Goal: Information Seeking & Learning: Learn about a topic

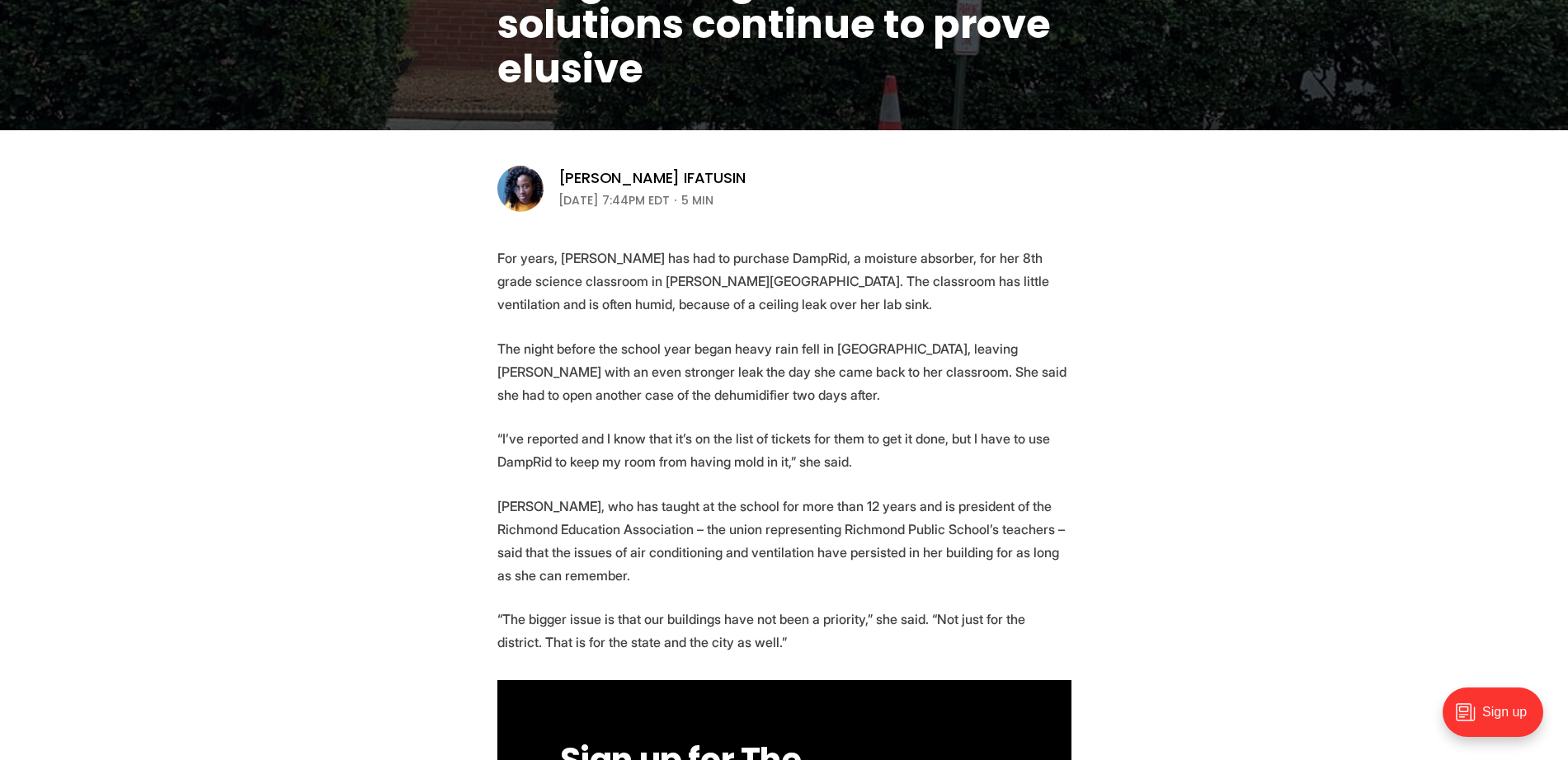
scroll to position [412, 0]
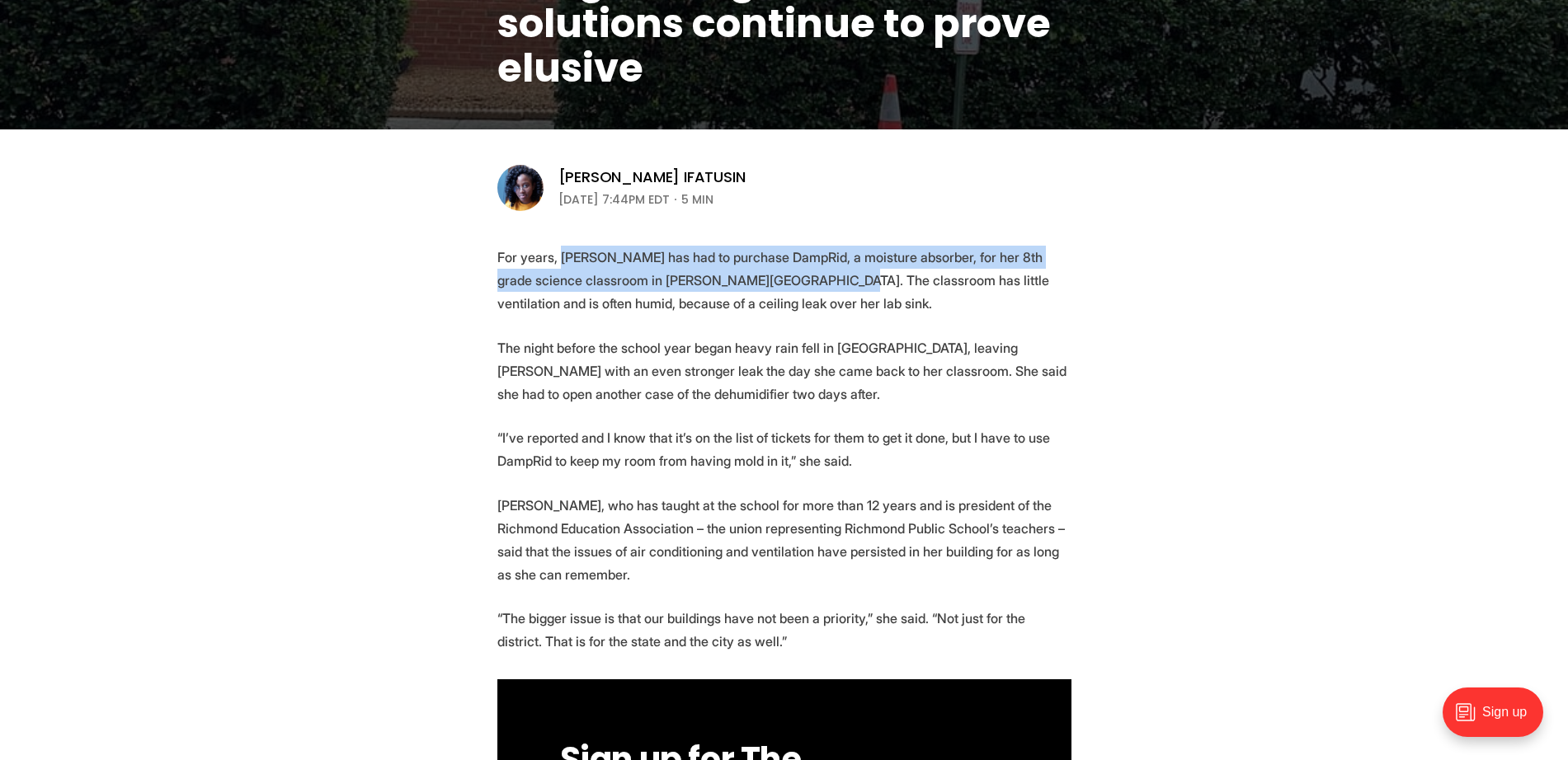
drag, startPoint x: 561, startPoint y: 258, endPoint x: 790, endPoint y: 286, distance: 230.7
click at [503, 286] on p "For years, [PERSON_NAME] has had to purchase DampRid, a moisture absorber, for …" at bounding box center [784, 280] width 574 height 69
click at [503, 290] on p "For years, [PERSON_NAME] has had to purchase DampRid, a moisture absorber, for …" at bounding box center [784, 280] width 574 height 69
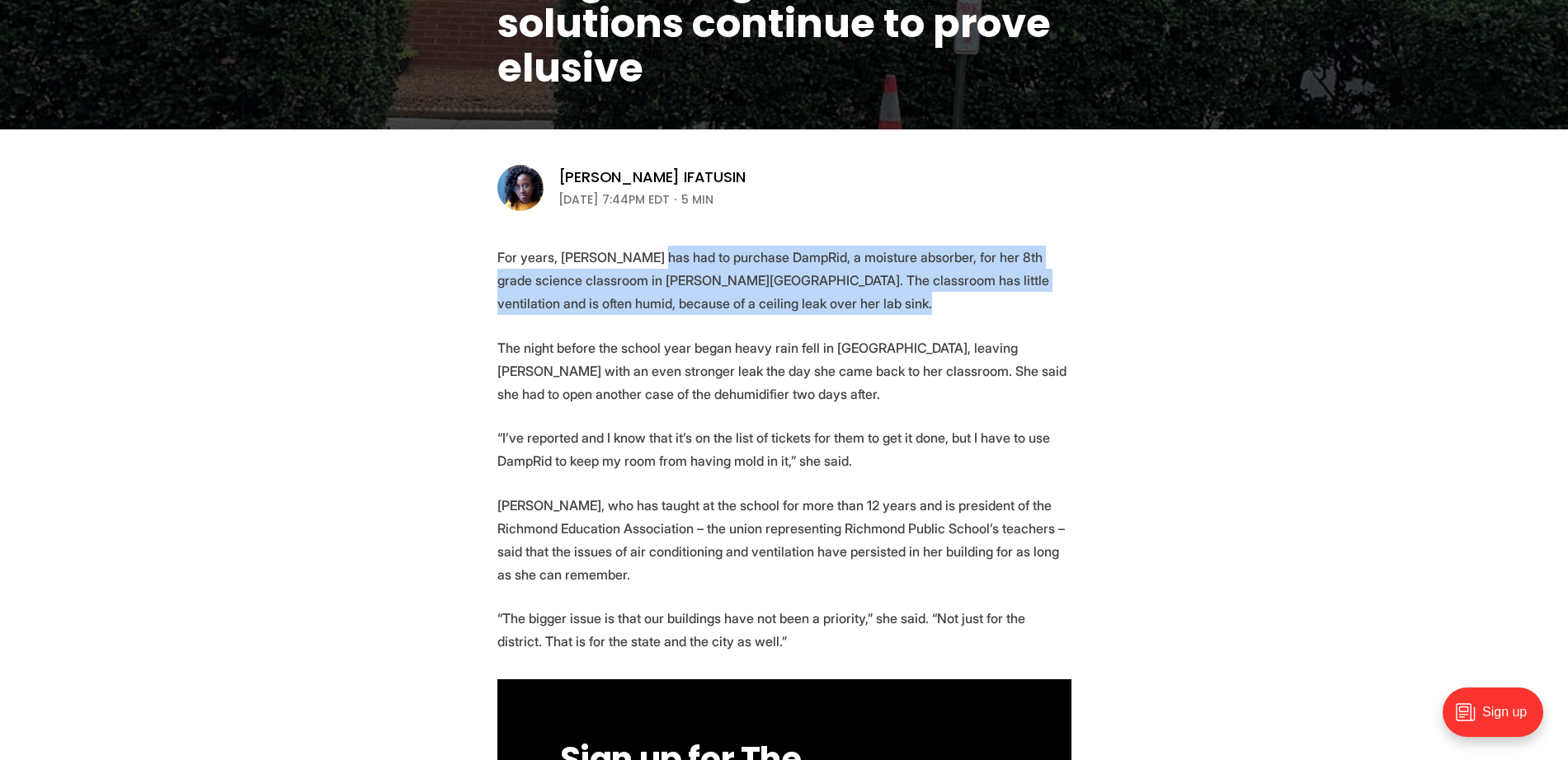
drag, startPoint x: 647, startPoint y: 249, endPoint x: 829, endPoint y: 303, distance: 189.8
click at [503, 303] on p "For years, [PERSON_NAME] has had to purchase DampRid, a moisture absorber, for …" at bounding box center [784, 280] width 574 height 69
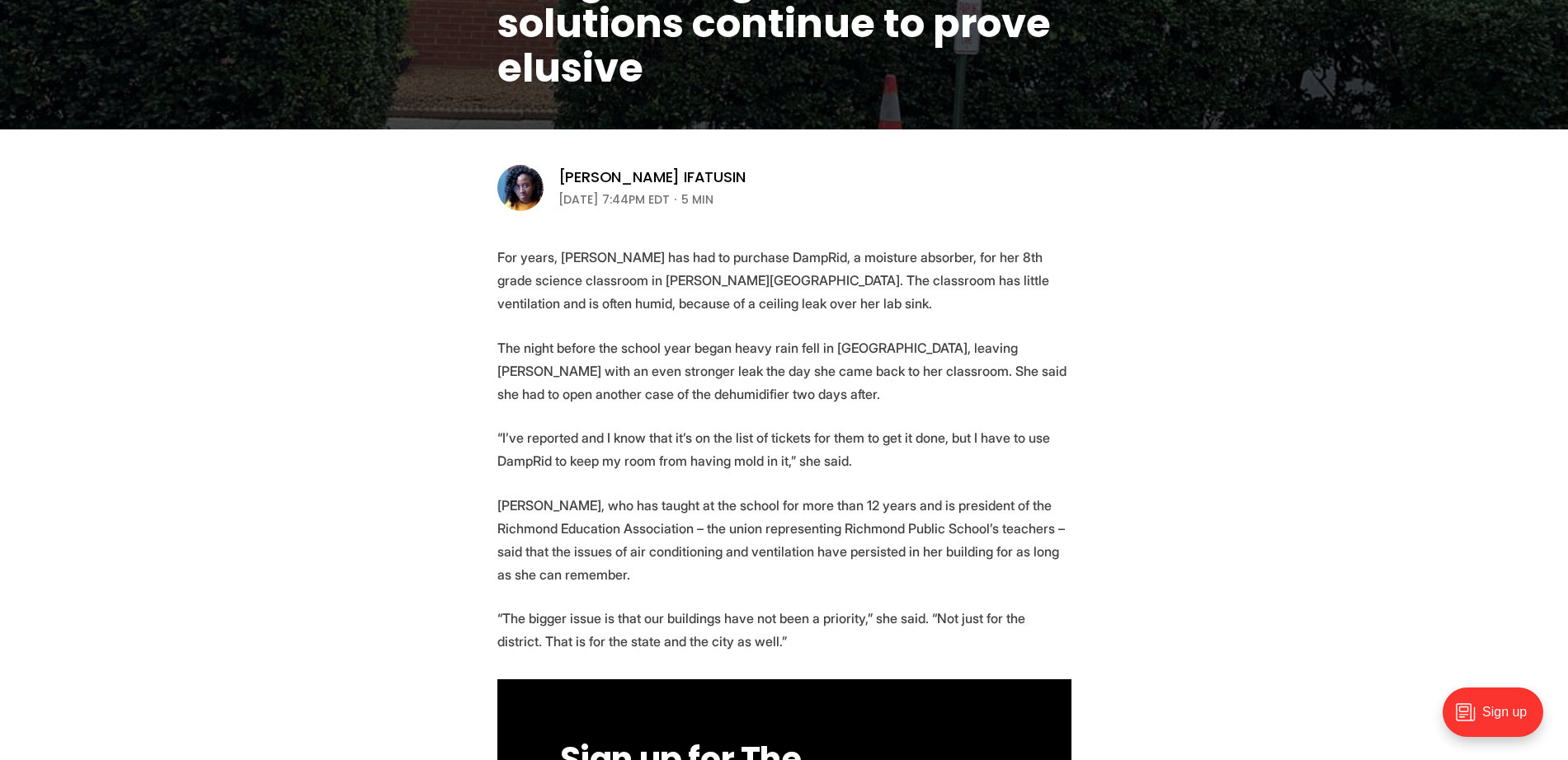
click at [503, 338] on p "The night before the school year began heavy rain fell in [GEOGRAPHIC_DATA], le…" at bounding box center [784, 370] width 574 height 69
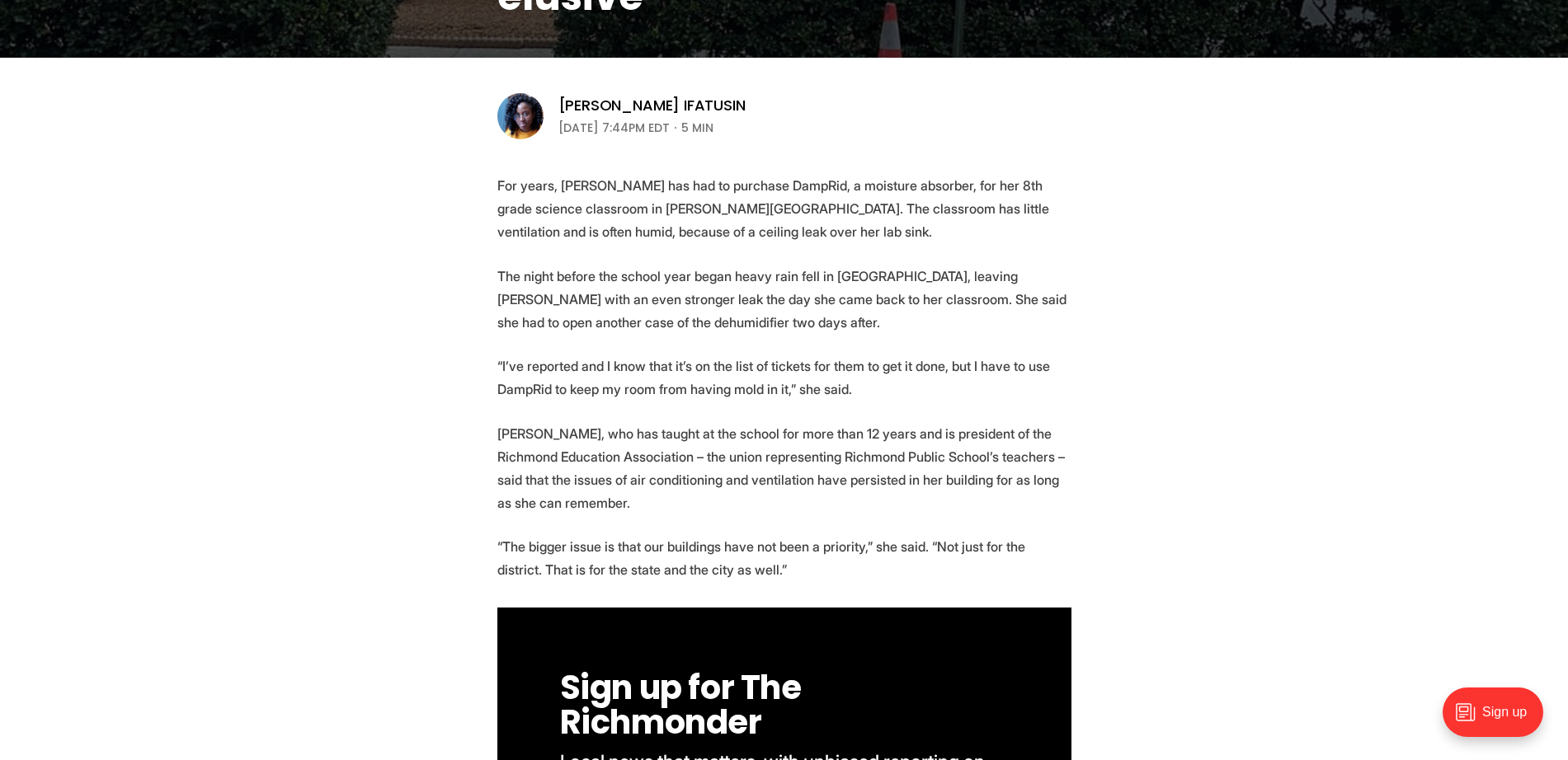
scroll to position [515, 0]
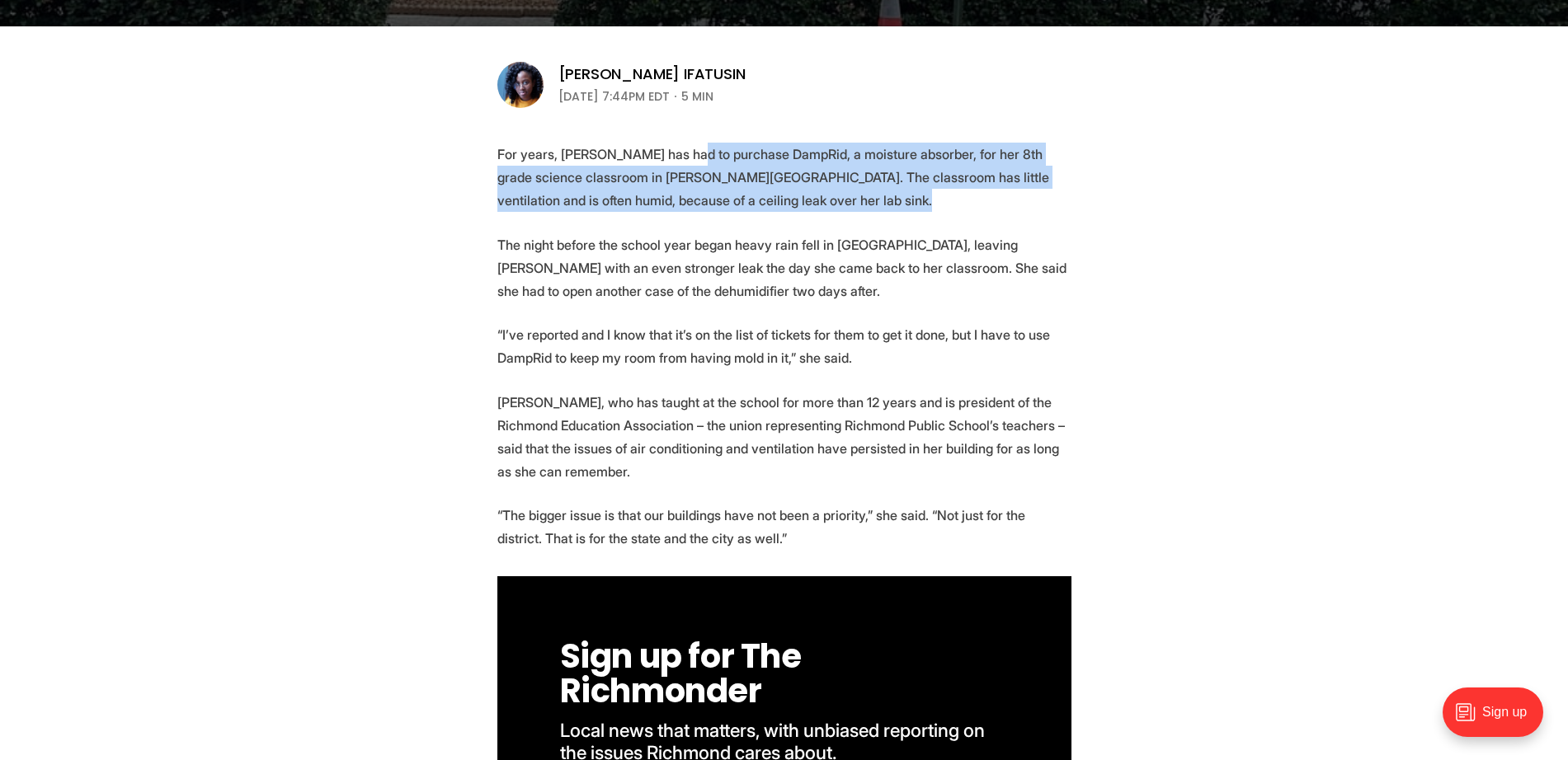
drag, startPoint x: 690, startPoint y: 149, endPoint x: 830, endPoint y: 194, distance: 147.1
click at [503, 194] on p "For years, [PERSON_NAME] has had to purchase DampRid, a moisture absorber, for …" at bounding box center [784, 176] width 574 height 69
drag, startPoint x: 804, startPoint y: 148, endPoint x: 825, endPoint y: 191, distance: 47.9
click at [503, 191] on p "For years, [PERSON_NAME] has had to purchase DampRid, a moisture absorber, for …" at bounding box center [784, 176] width 574 height 69
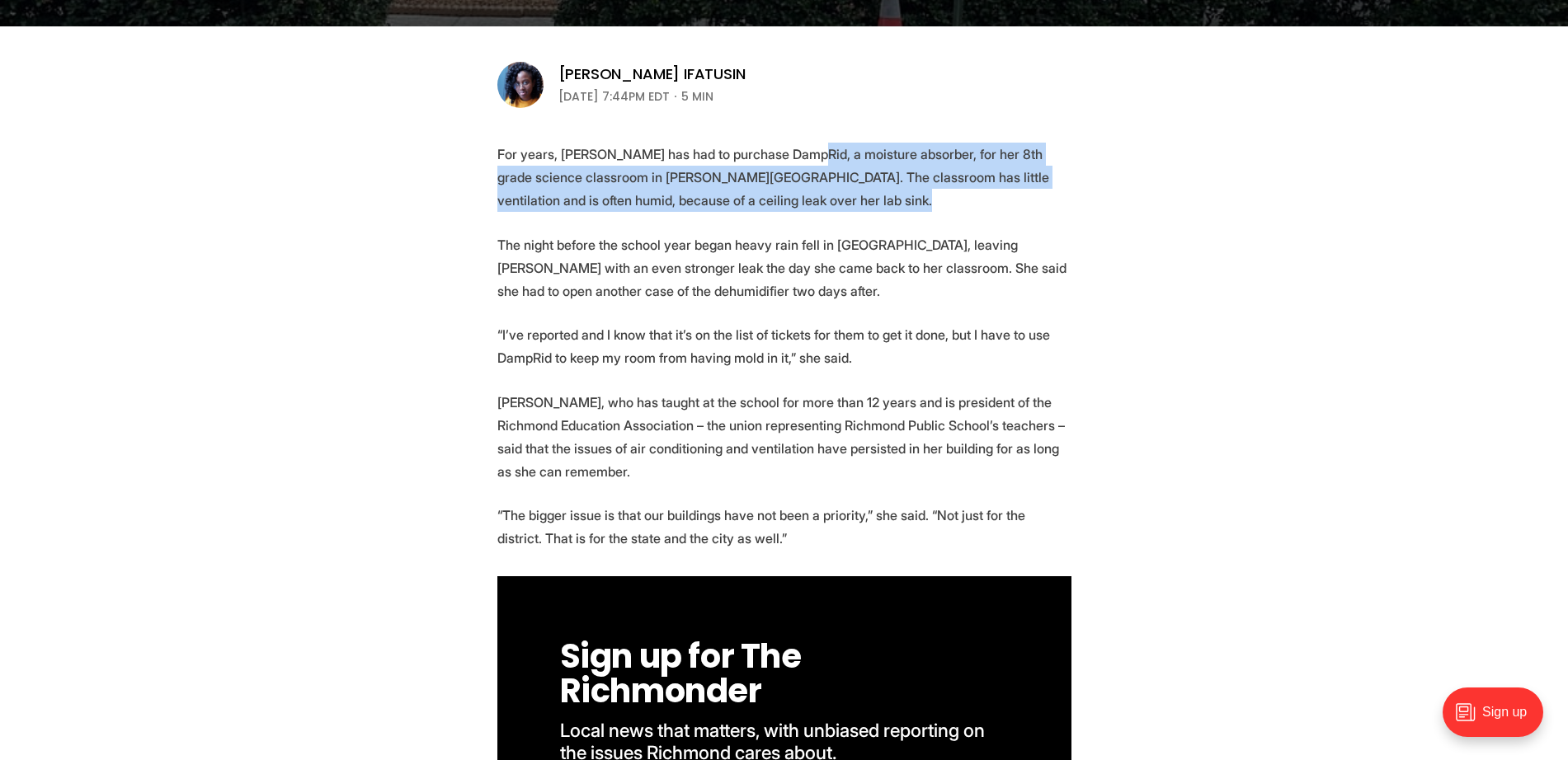
click at [503, 191] on p "For years, [PERSON_NAME] has had to purchase DampRid, a moisture absorber, for …" at bounding box center [784, 176] width 574 height 69
drag, startPoint x: 578, startPoint y: 152, endPoint x: 824, endPoint y: 204, distance: 251.4
click at [503, 204] on p "For years, [PERSON_NAME] has had to purchase DampRid, a moisture absorber, for …" at bounding box center [784, 176] width 574 height 69
click at [503, 193] on p "For years, [PERSON_NAME] has had to purchase DampRid, a moisture absorber, for …" at bounding box center [784, 176] width 574 height 69
drag, startPoint x: 667, startPoint y: 148, endPoint x: 834, endPoint y: 209, distance: 177.8
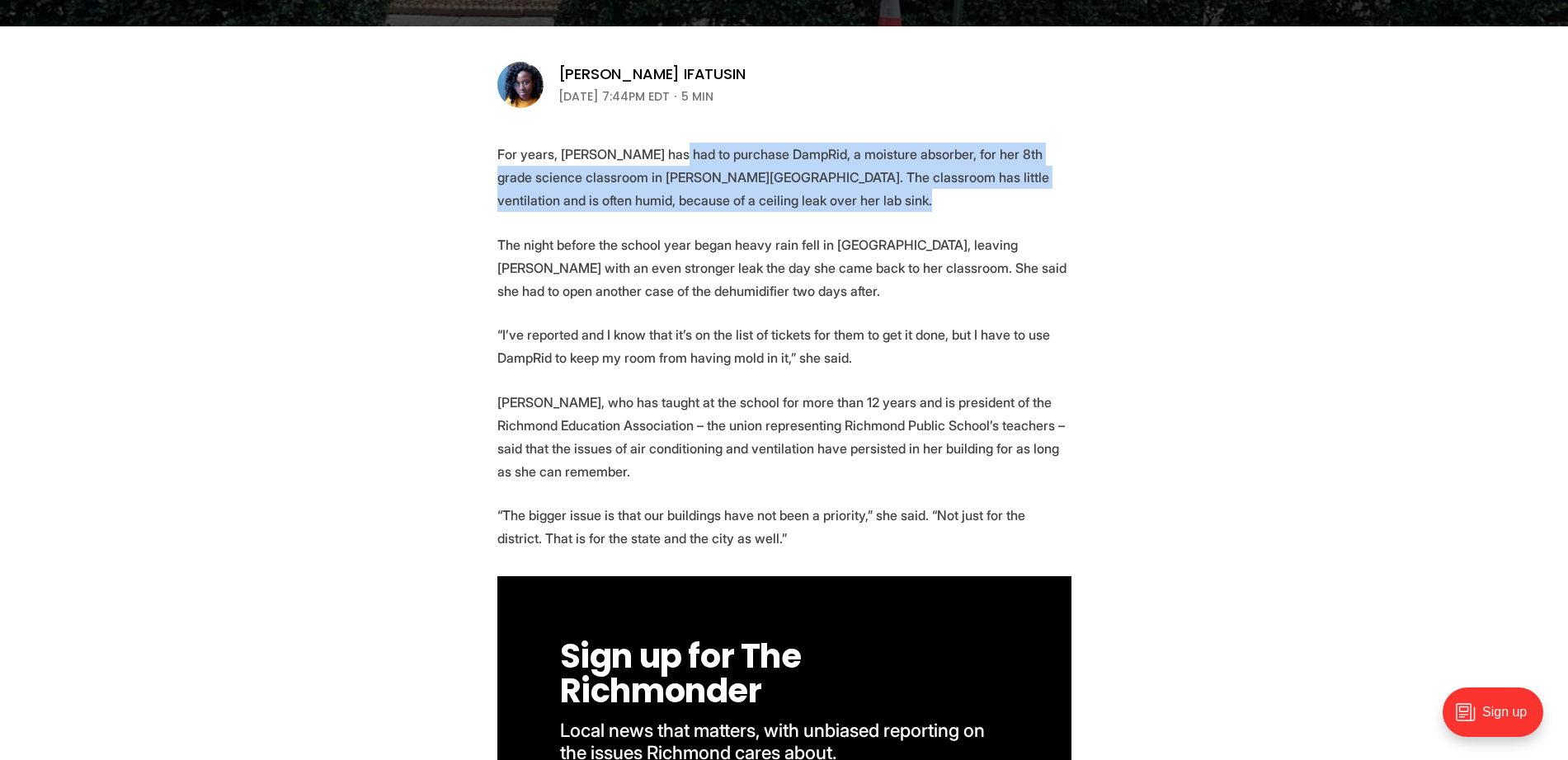
click at [503, 209] on p "For years, [PERSON_NAME] has had to purchase DampRid, a moisture absorber, for …" at bounding box center [784, 176] width 574 height 69
drag, startPoint x: 783, startPoint y: 179, endPoint x: 841, endPoint y: 208, distance: 64.8
click at [503, 208] on p "For years, [PERSON_NAME] has had to purchase DampRid, a moisture absorber, for …" at bounding box center [784, 176] width 574 height 69
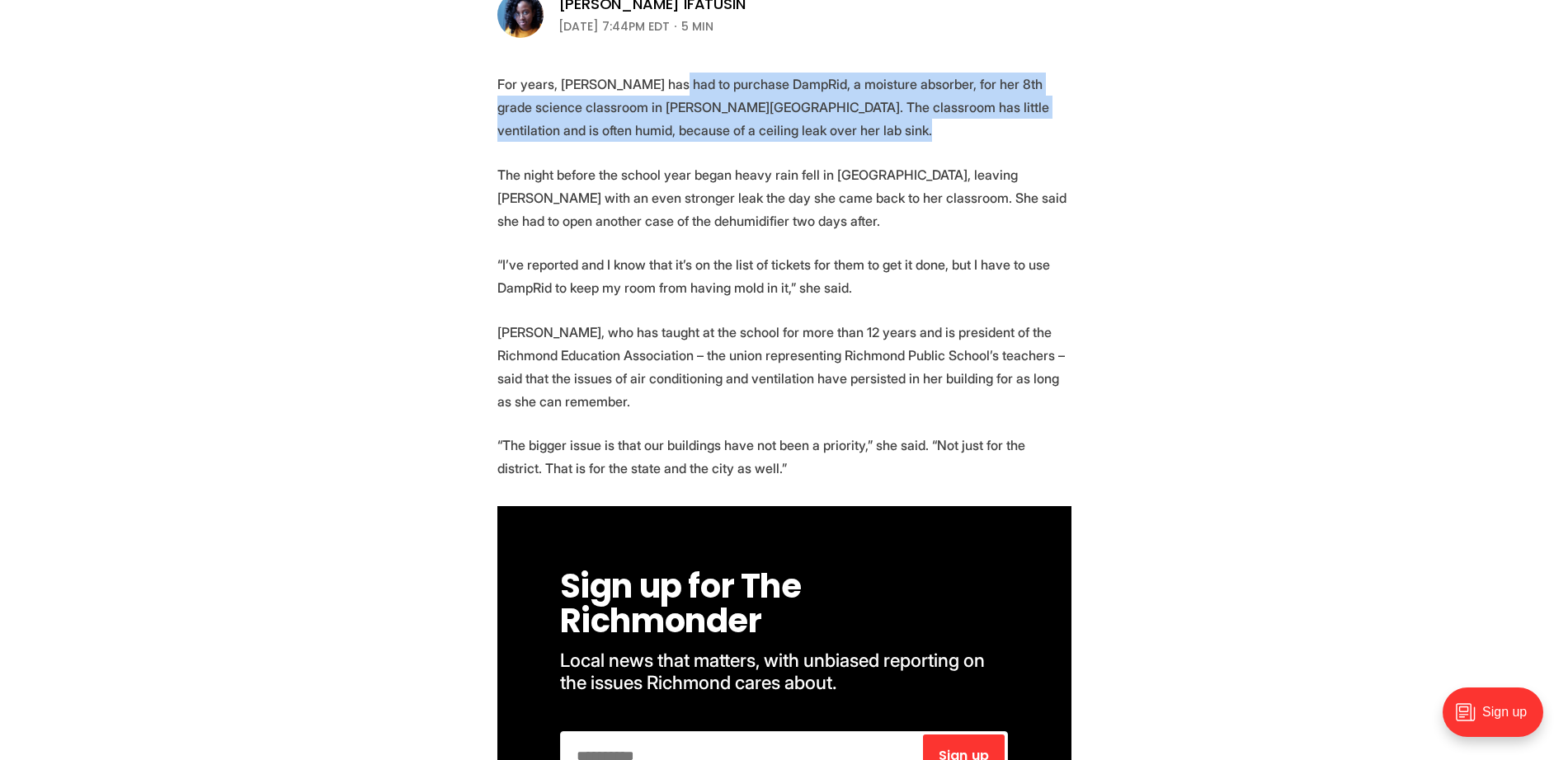
scroll to position [618, 0]
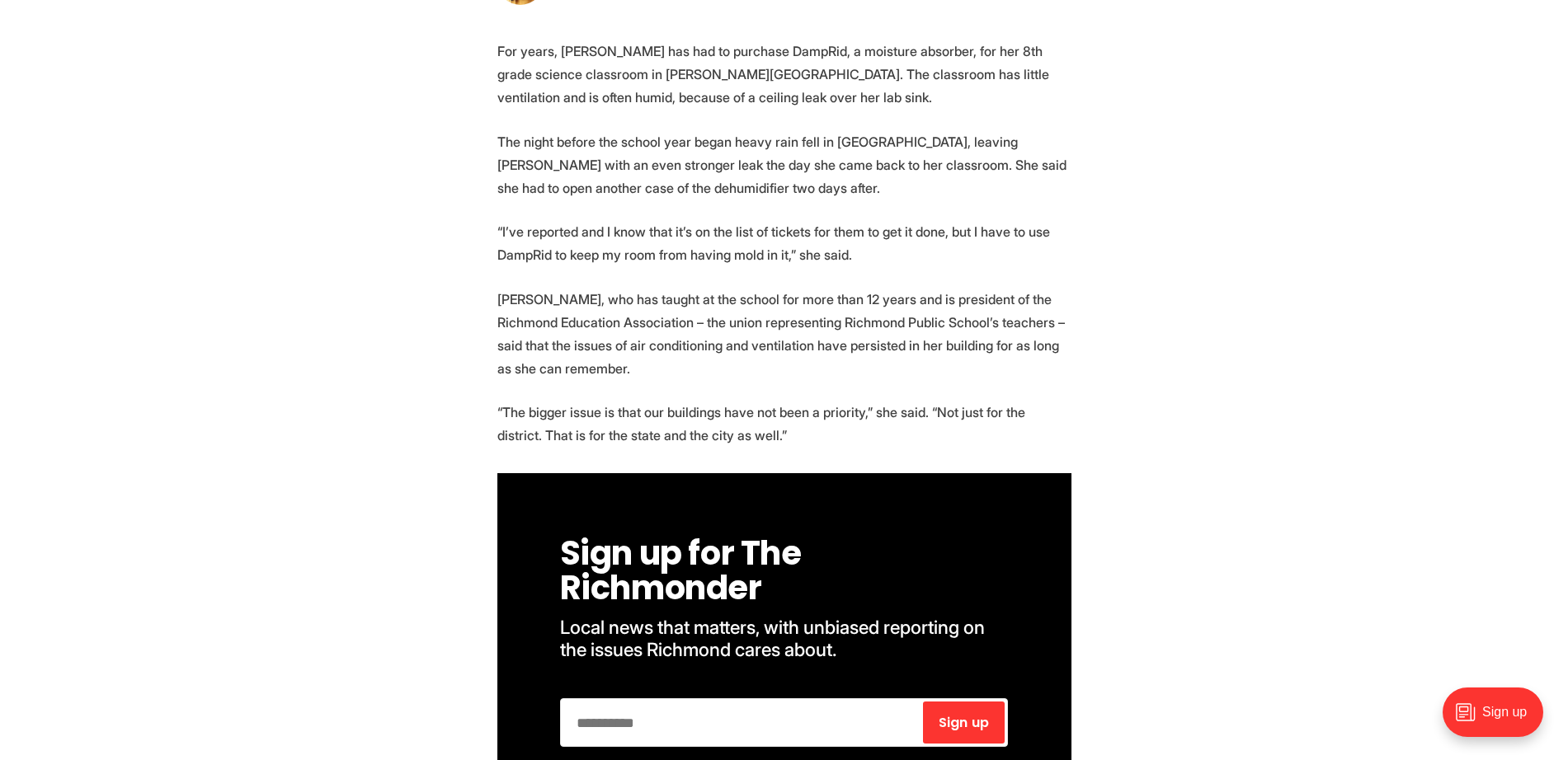
click at [503, 158] on p "The night before the school year began heavy rain fell in [GEOGRAPHIC_DATA], le…" at bounding box center [784, 164] width 574 height 69
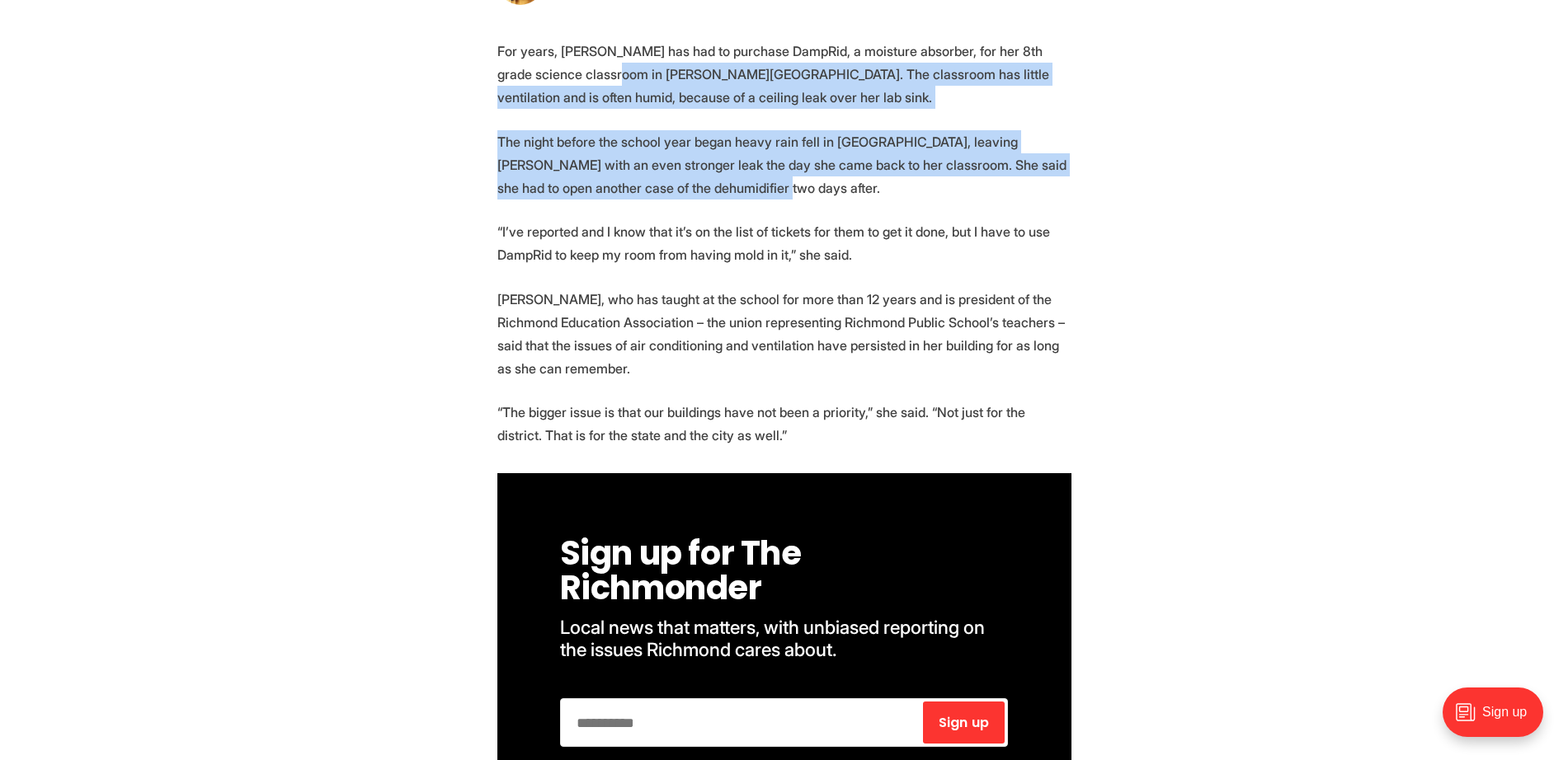
drag, startPoint x: 580, startPoint y: 63, endPoint x: 725, endPoint y: 192, distance: 194.1
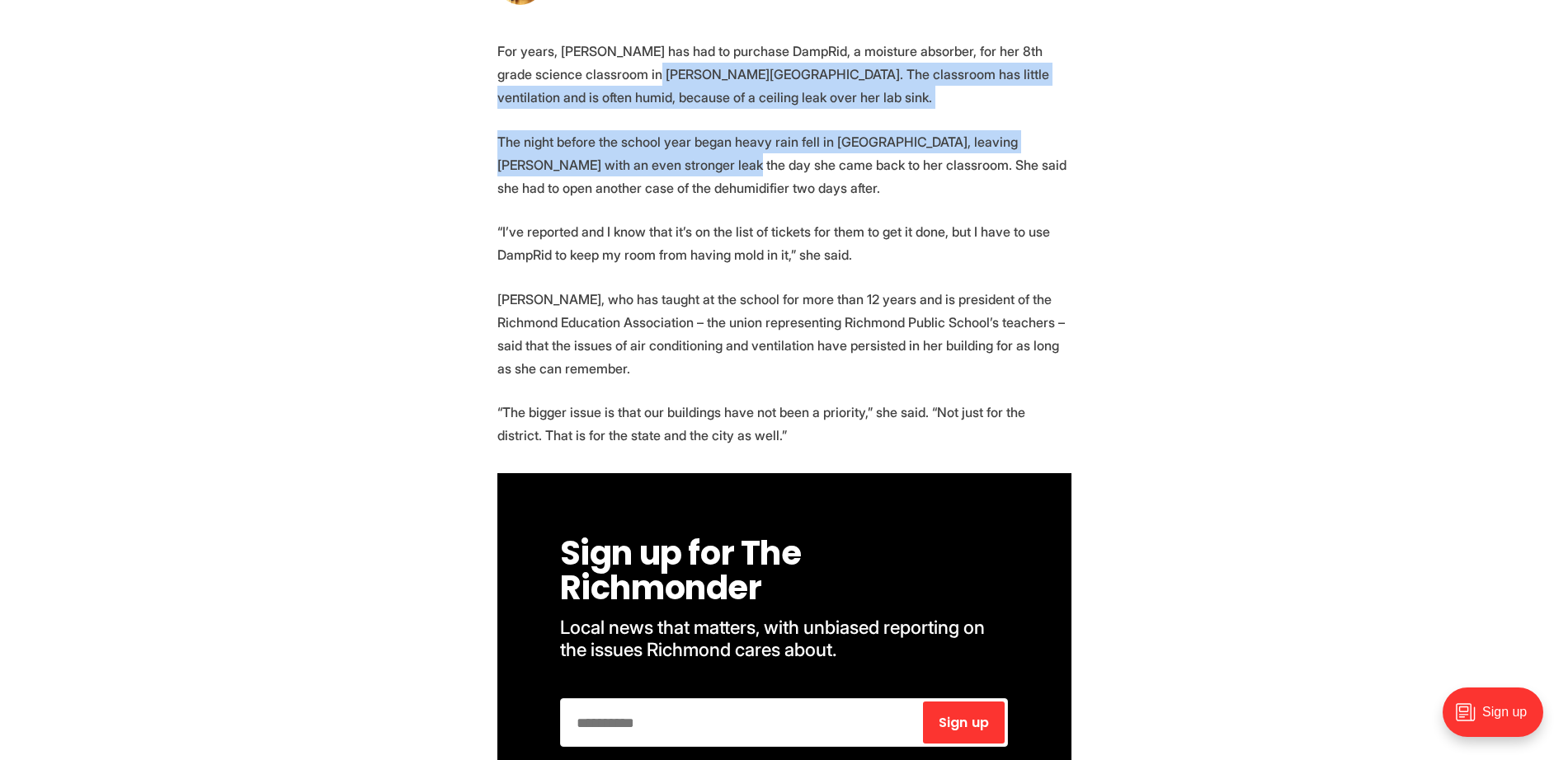
drag, startPoint x: 620, startPoint y: 66, endPoint x: 673, endPoint y: 175, distance: 121.2
click at [503, 175] on p "The night before the school year began heavy rain fell in [GEOGRAPHIC_DATA], le…" at bounding box center [784, 164] width 574 height 69
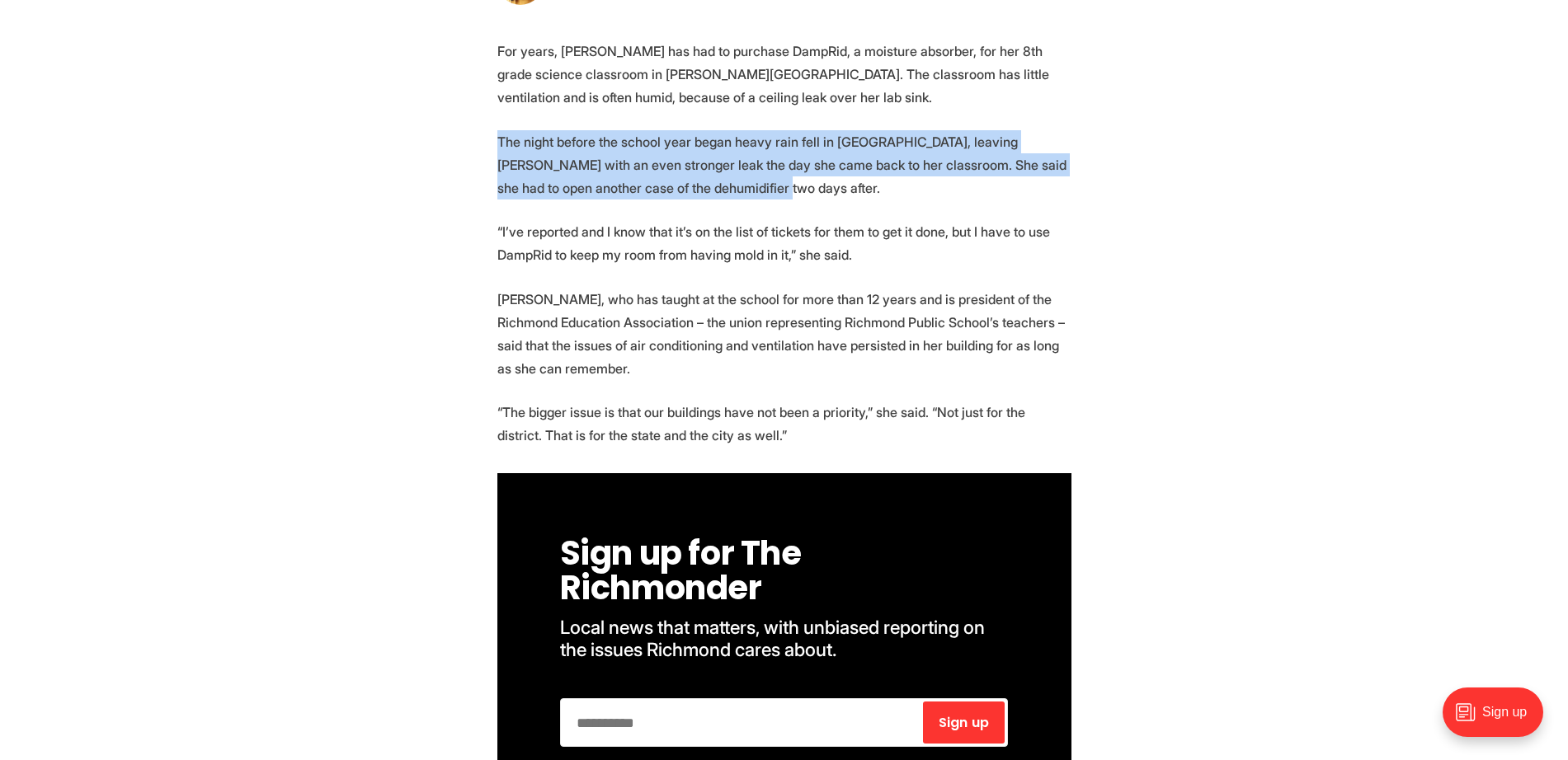
drag, startPoint x: 495, startPoint y: 141, endPoint x: 690, endPoint y: 190, distance: 201.1
click at [503, 190] on p "The night before the school year began heavy rain fell in [GEOGRAPHIC_DATA], le…" at bounding box center [784, 164] width 574 height 69
drag, startPoint x: 735, startPoint y: 99, endPoint x: 744, endPoint y: 180, distance: 81.5
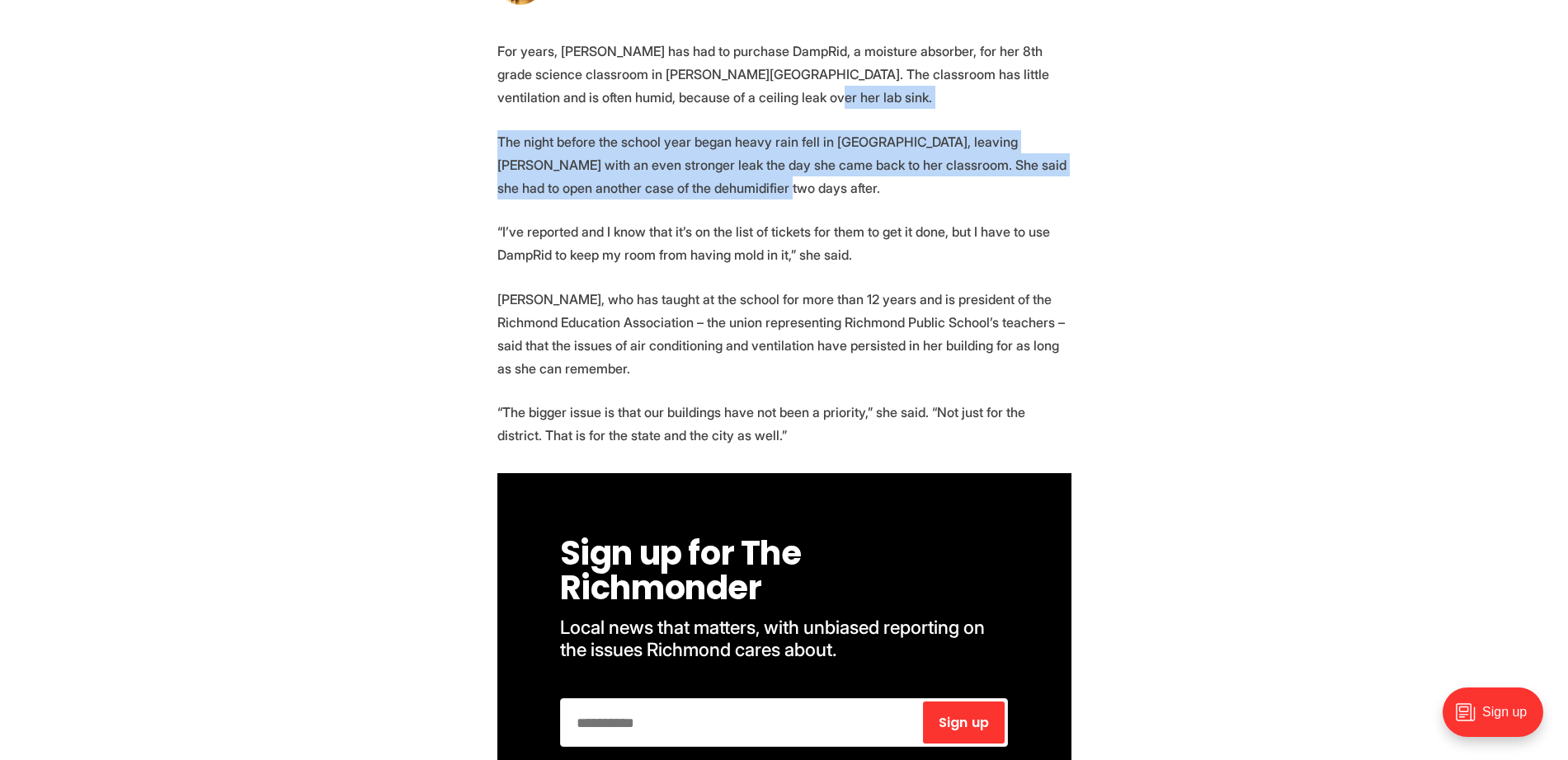
click at [503, 180] on p "The night before the school year began heavy rain fell in [GEOGRAPHIC_DATA], le…" at bounding box center [784, 164] width 574 height 69
drag, startPoint x: 605, startPoint y: 90, endPoint x: 705, endPoint y: 181, distance: 135.2
click at [503, 181] on p "The night before the school year began heavy rain fell in [GEOGRAPHIC_DATA], le…" at bounding box center [784, 164] width 574 height 69
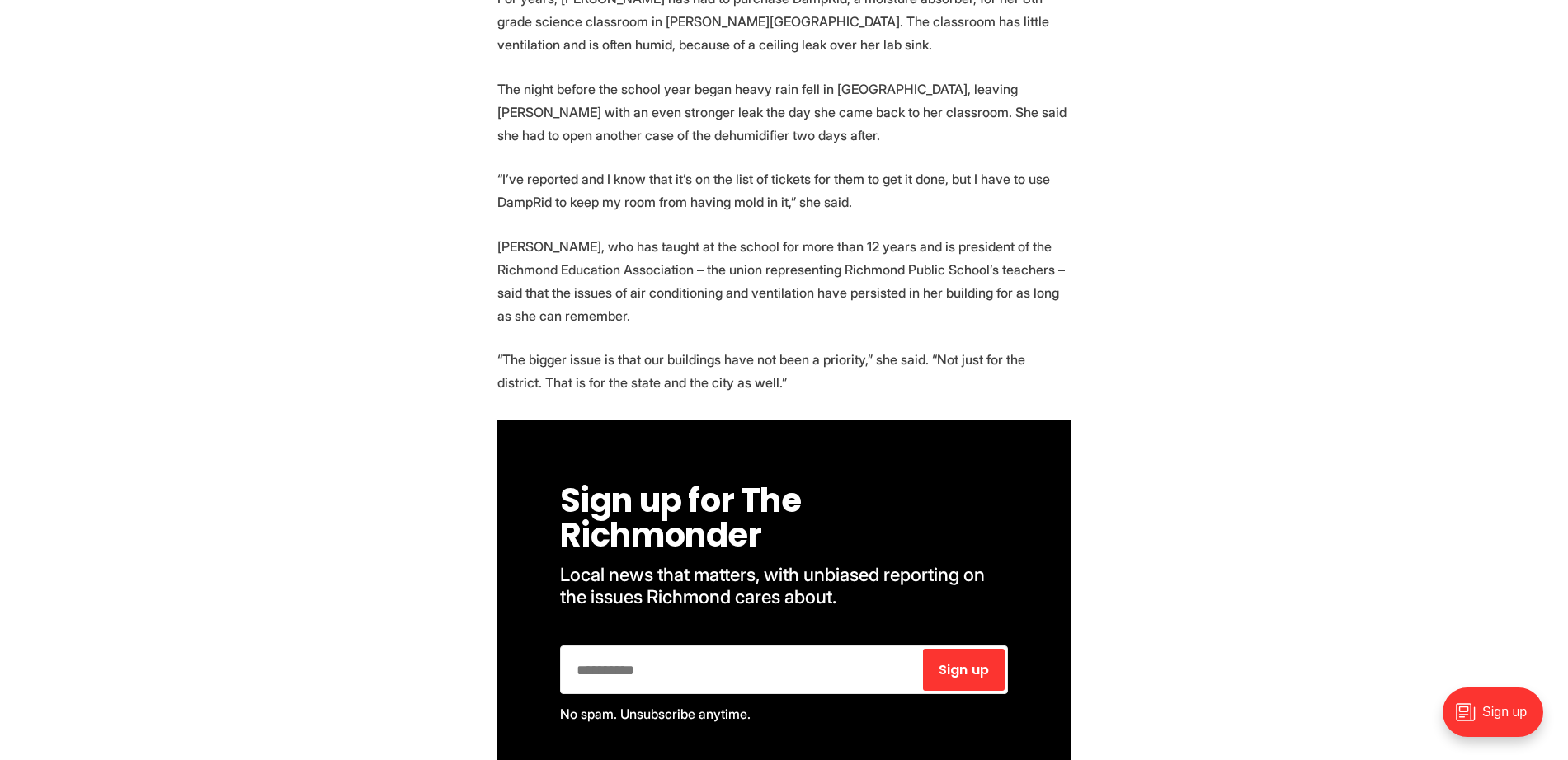
scroll to position [722, 0]
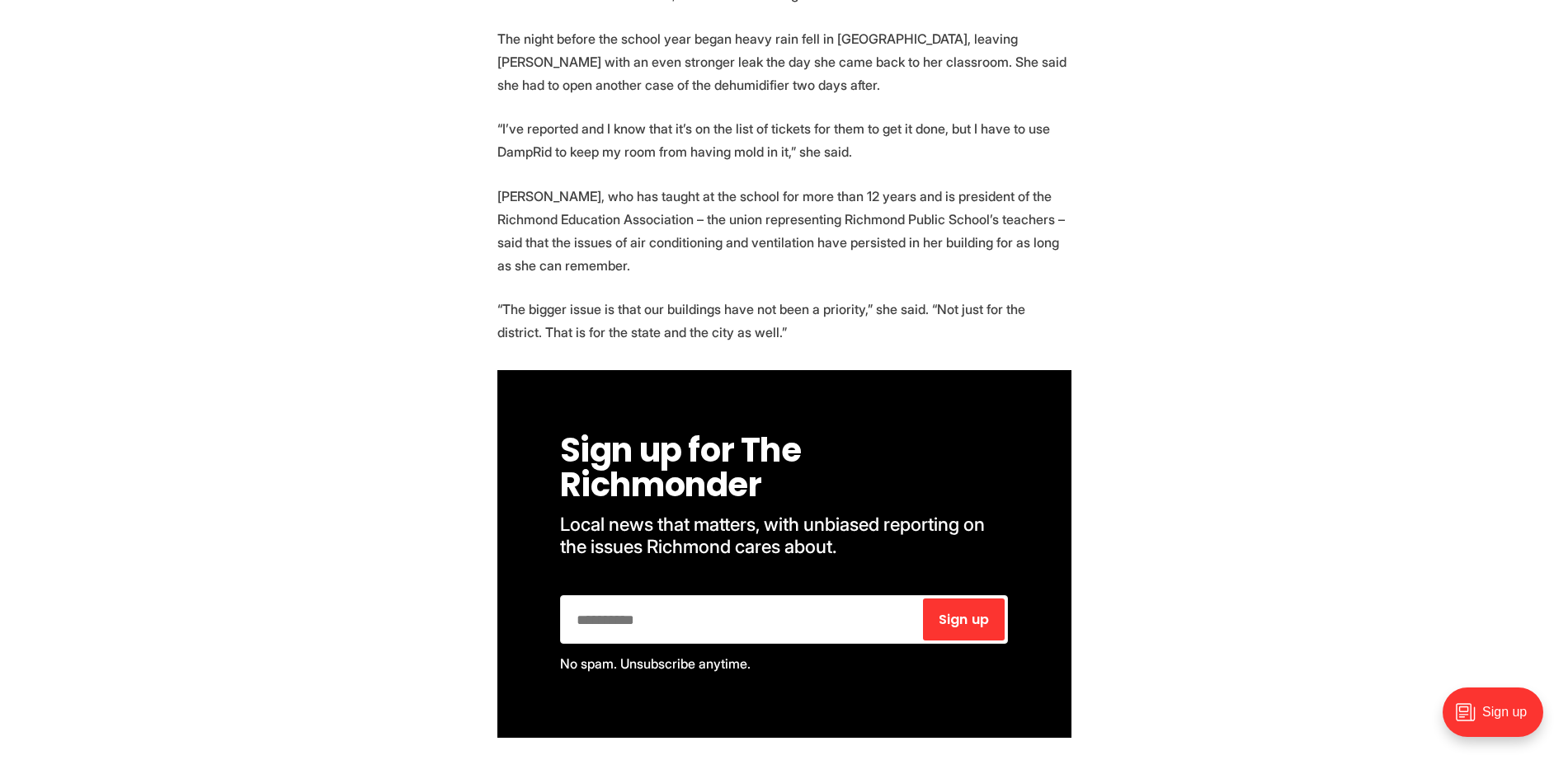
click at [503, 158] on p "“I’ve reported and I know that it’s on the list of tickets for them to get it d…" at bounding box center [784, 140] width 574 height 46
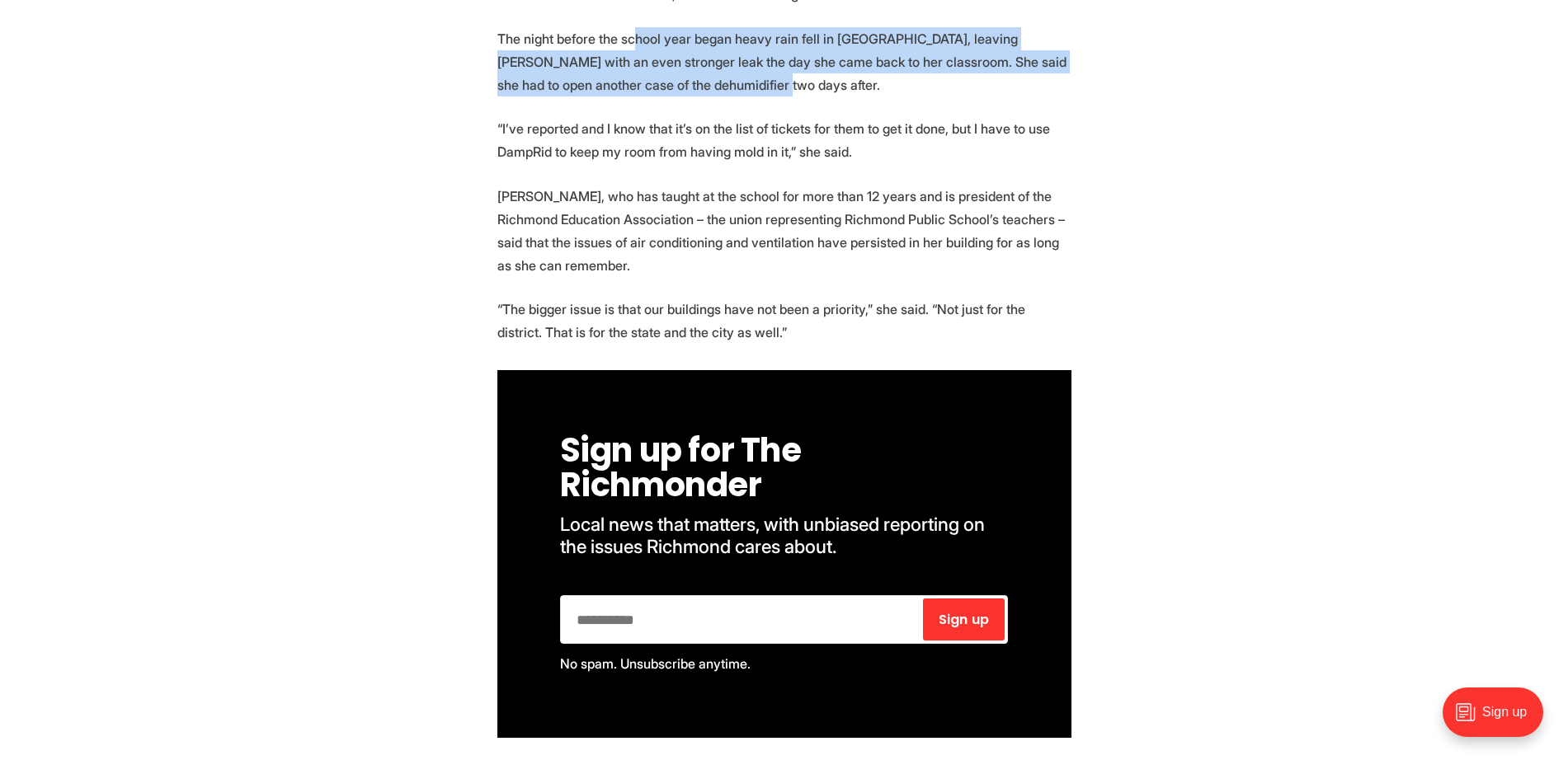
drag, startPoint x: 634, startPoint y: 35, endPoint x: 685, endPoint y: 92, distance: 76.5
click at [503, 92] on p "The night before the school year began heavy rain fell in [GEOGRAPHIC_DATA], le…" at bounding box center [784, 62] width 574 height 69
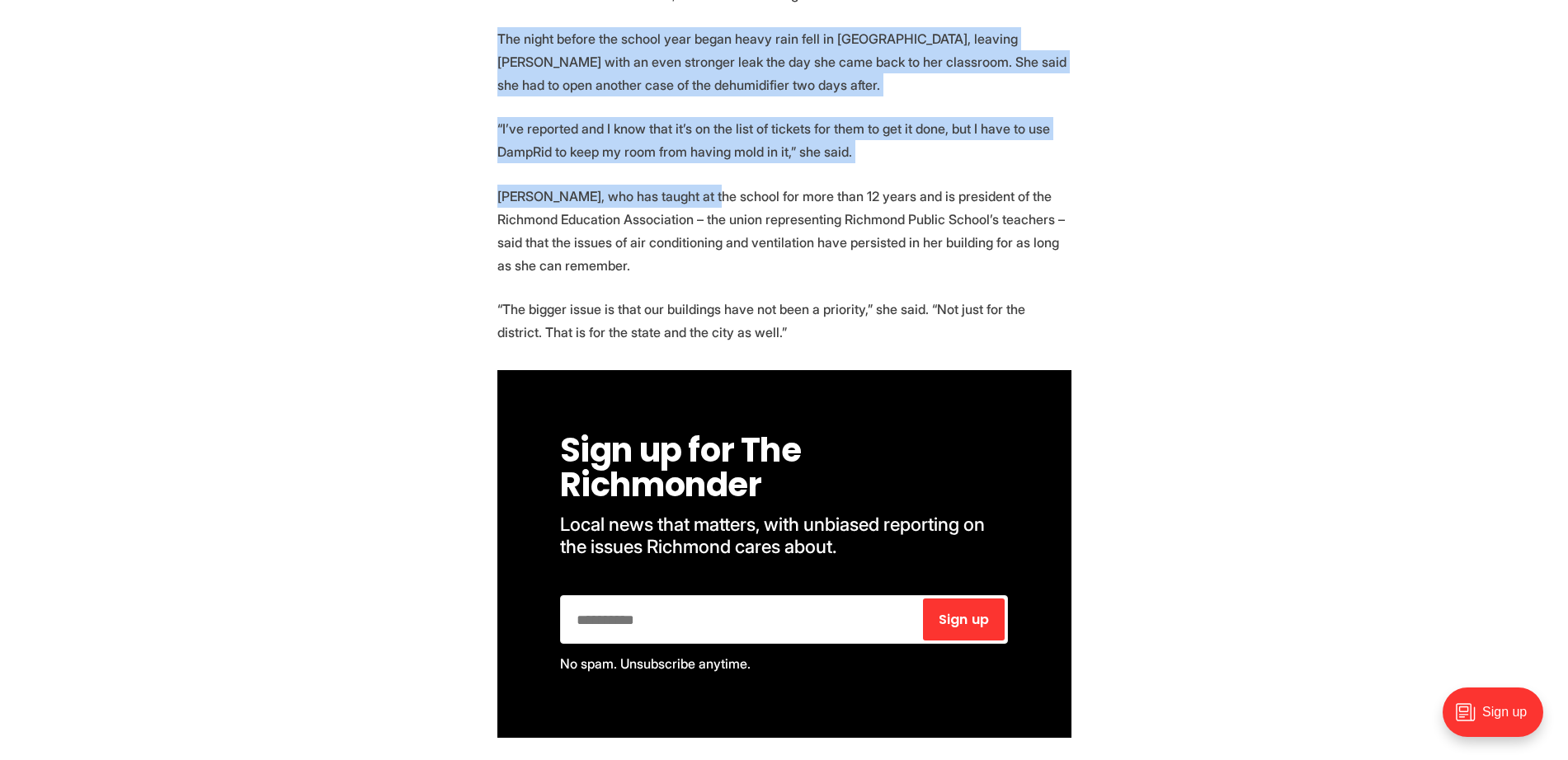
drag, startPoint x: 484, startPoint y: 38, endPoint x: 700, endPoint y: 186, distance: 261.8
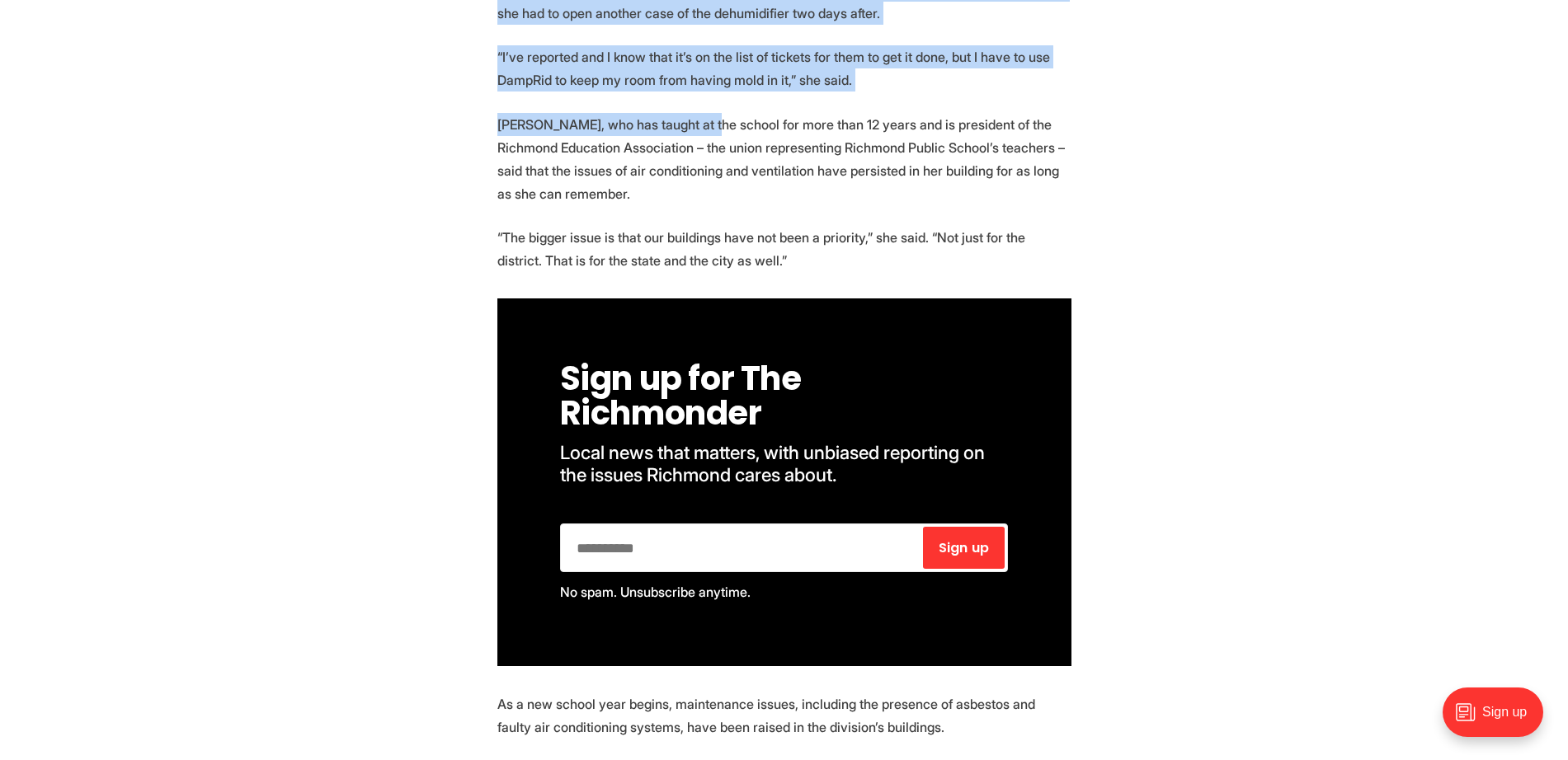
scroll to position [824, 0]
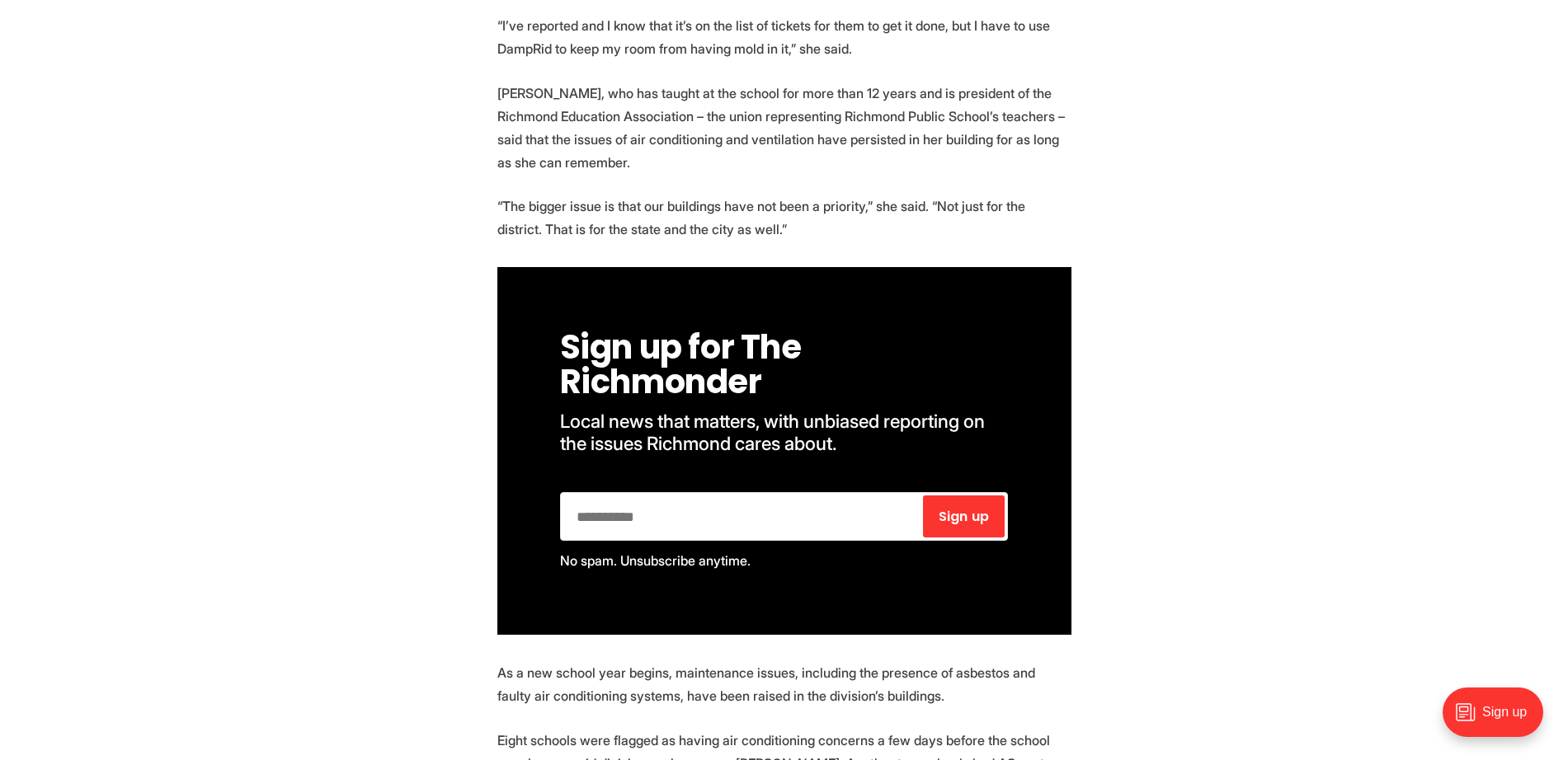
click at [503, 112] on p "[PERSON_NAME], who has taught at the school for more than 12 years and is presi…" at bounding box center [784, 127] width 574 height 92
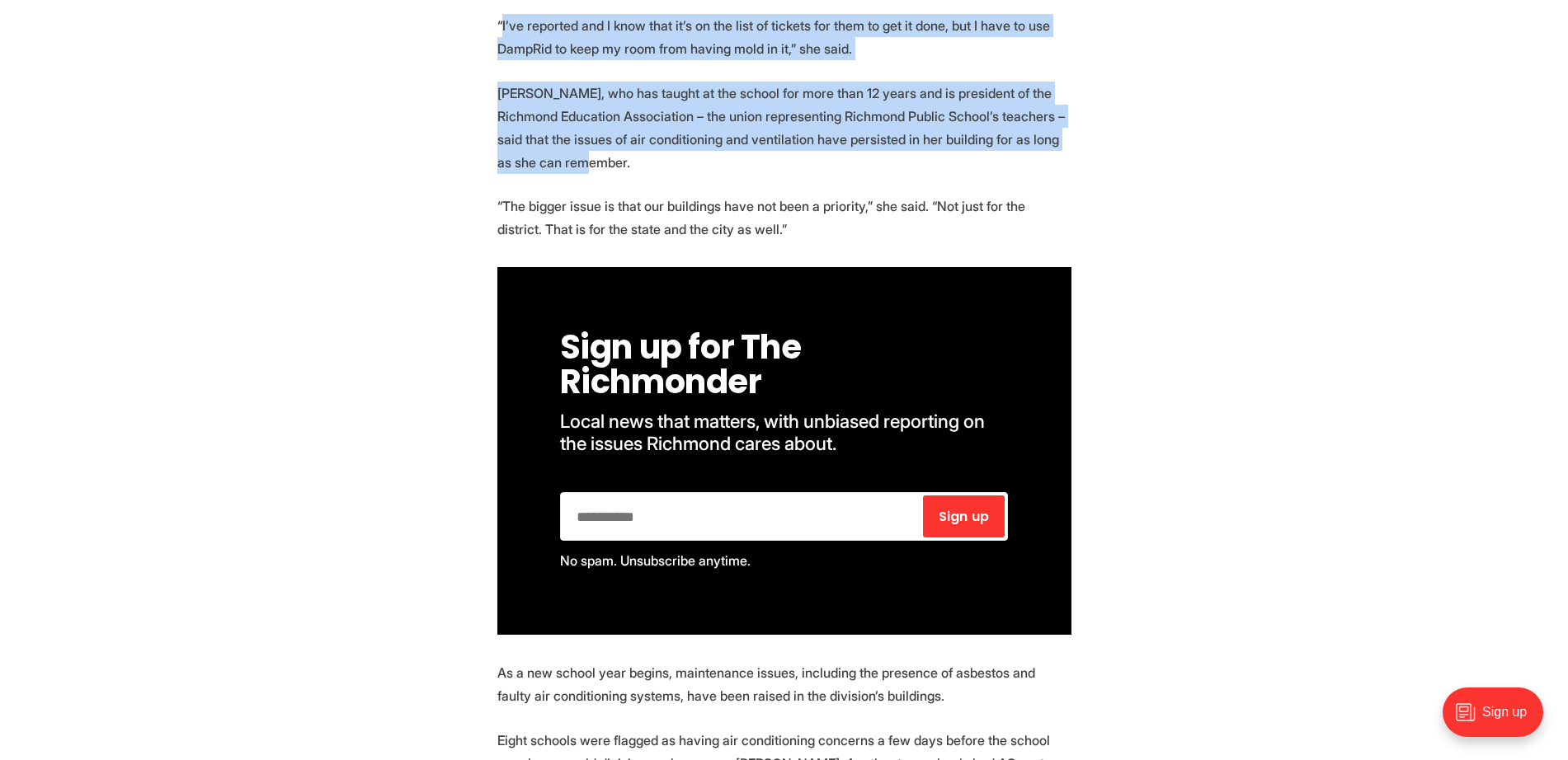
drag, startPoint x: 501, startPoint y: 24, endPoint x: 846, endPoint y: 155, distance: 369.0
click at [503, 155] on p "[PERSON_NAME], who has taught at the school for more than 12 years and is presi…" at bounding box center [784, 127] width 574 height 92
drag, startPoint x: 517, startPoint y: 30, endPoint x: 691, endPoint y: 163, distance: 219.0
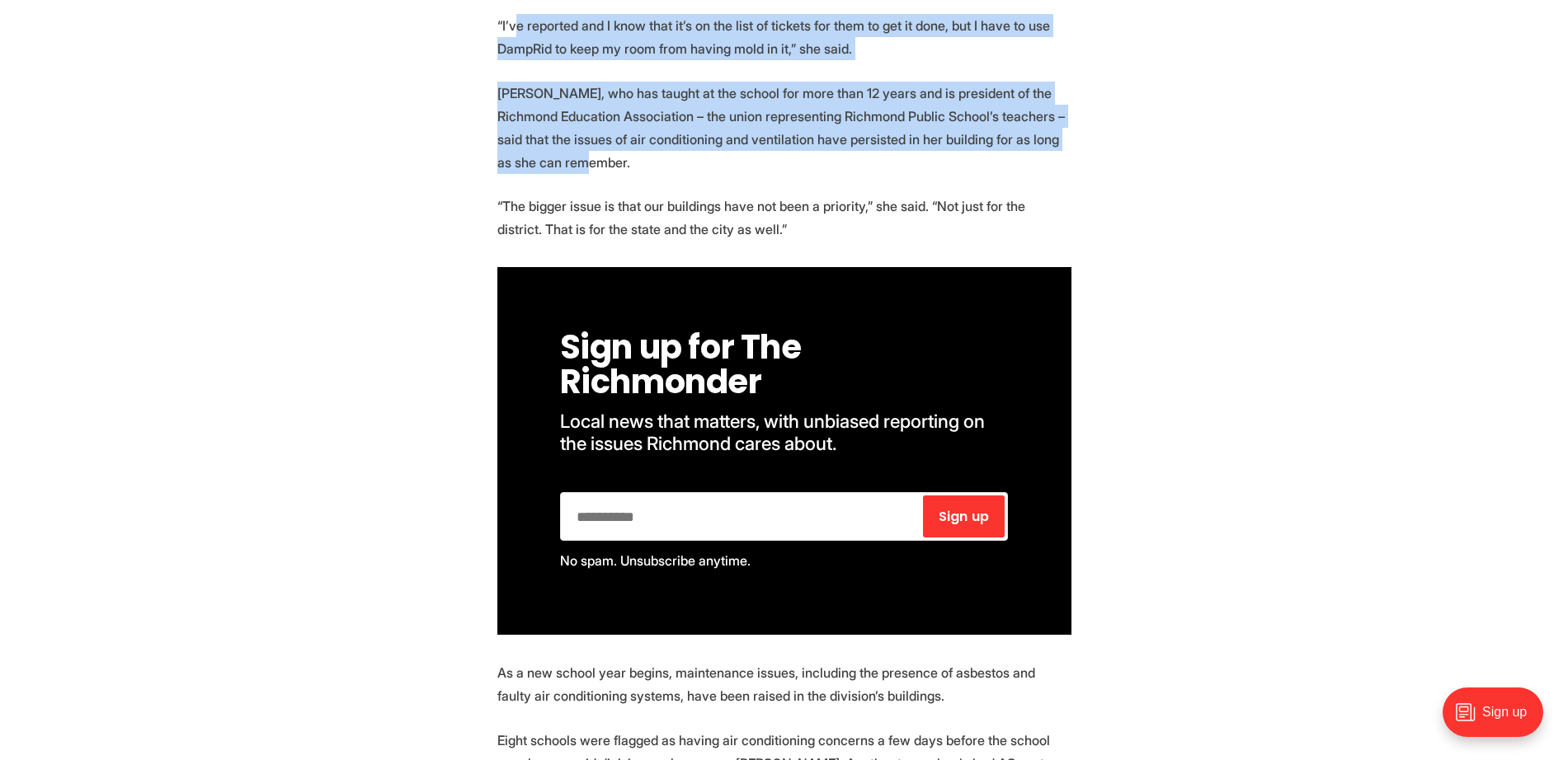
click at [503, 163] on p "[PERSON_NAME], who has taught at the school for more than 12 years and is presi…" at bounding box center [784, 127] width 574 height 92
drag, startPoint x: 763, startPoint y: 164, endPoint x: 466, endPoint y: 19, distance: 330.5
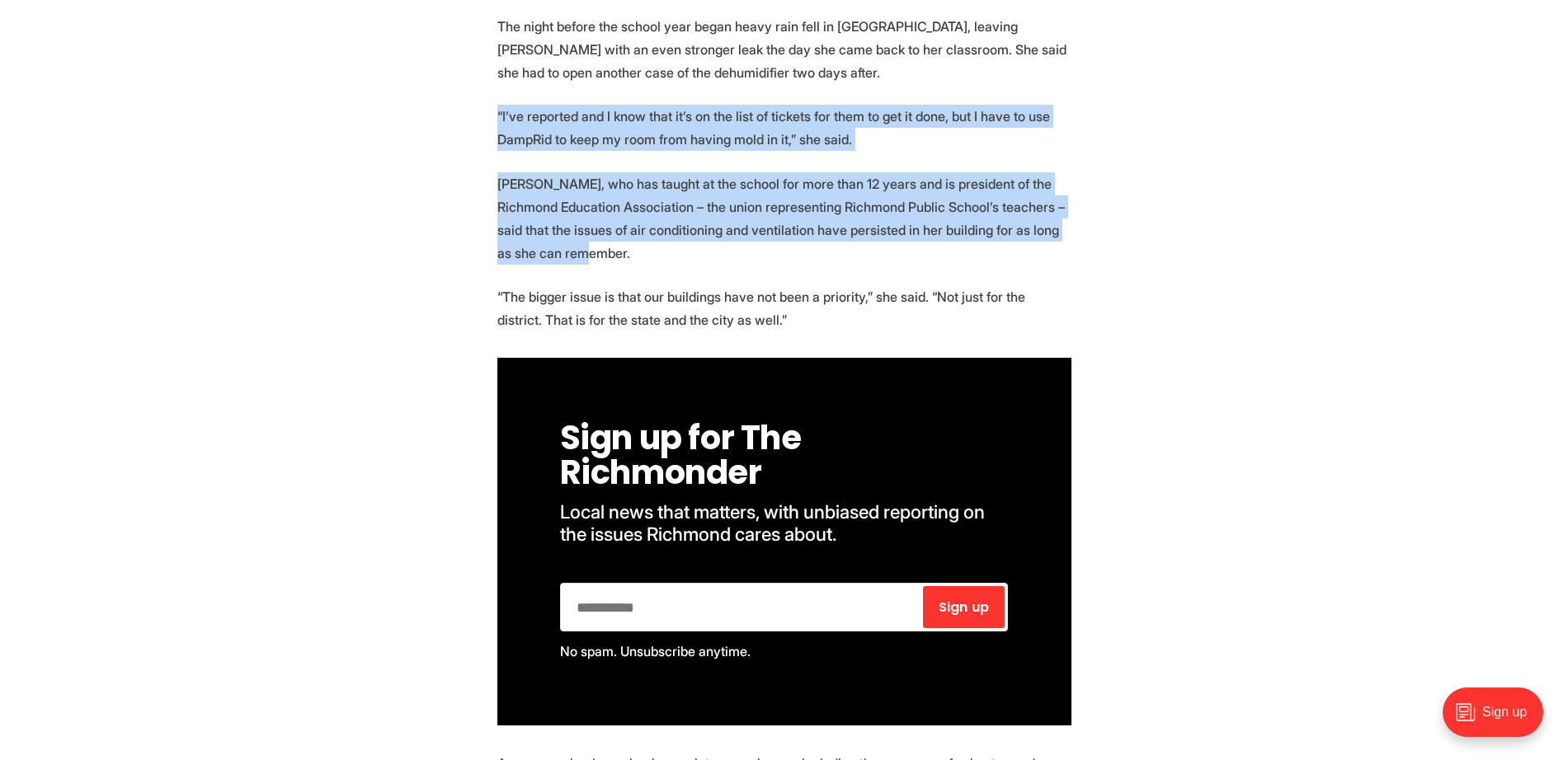
scroll to position [722, 0]
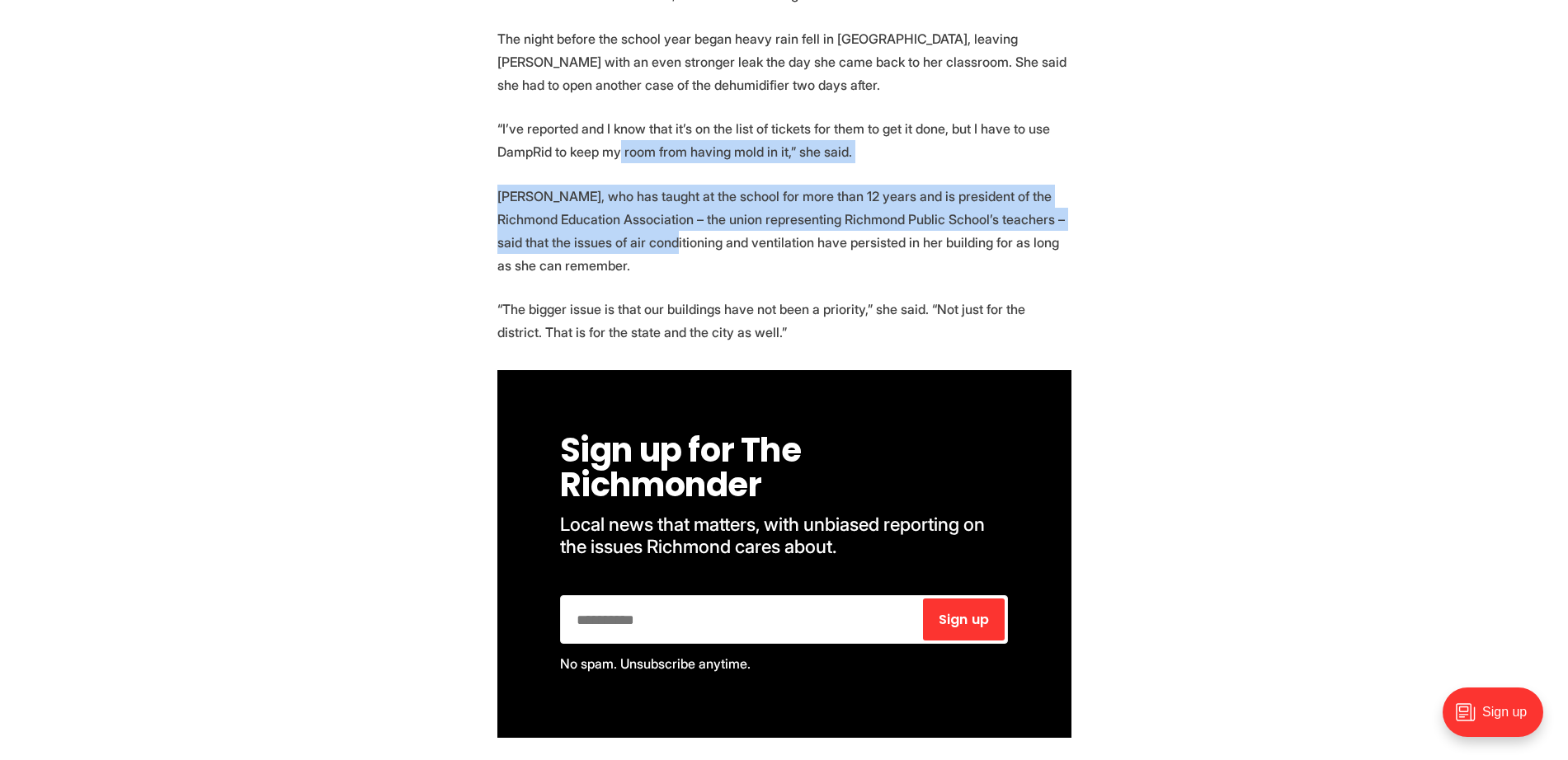
drag, startPoint x: 620, startPoint y: 152, endPoint x: 635, endPoint y: 247, distance: 96.2
click at [503, 247] on p "[PERSON_NAME], who has taught at the school for more than 12 years and is presi…" at bounding box center [784, 231] width 574 height 92
drag, startPoint x: 726, startPoint y: 171, endPoint x: 719, endPoint y: 247, distance: 76.3
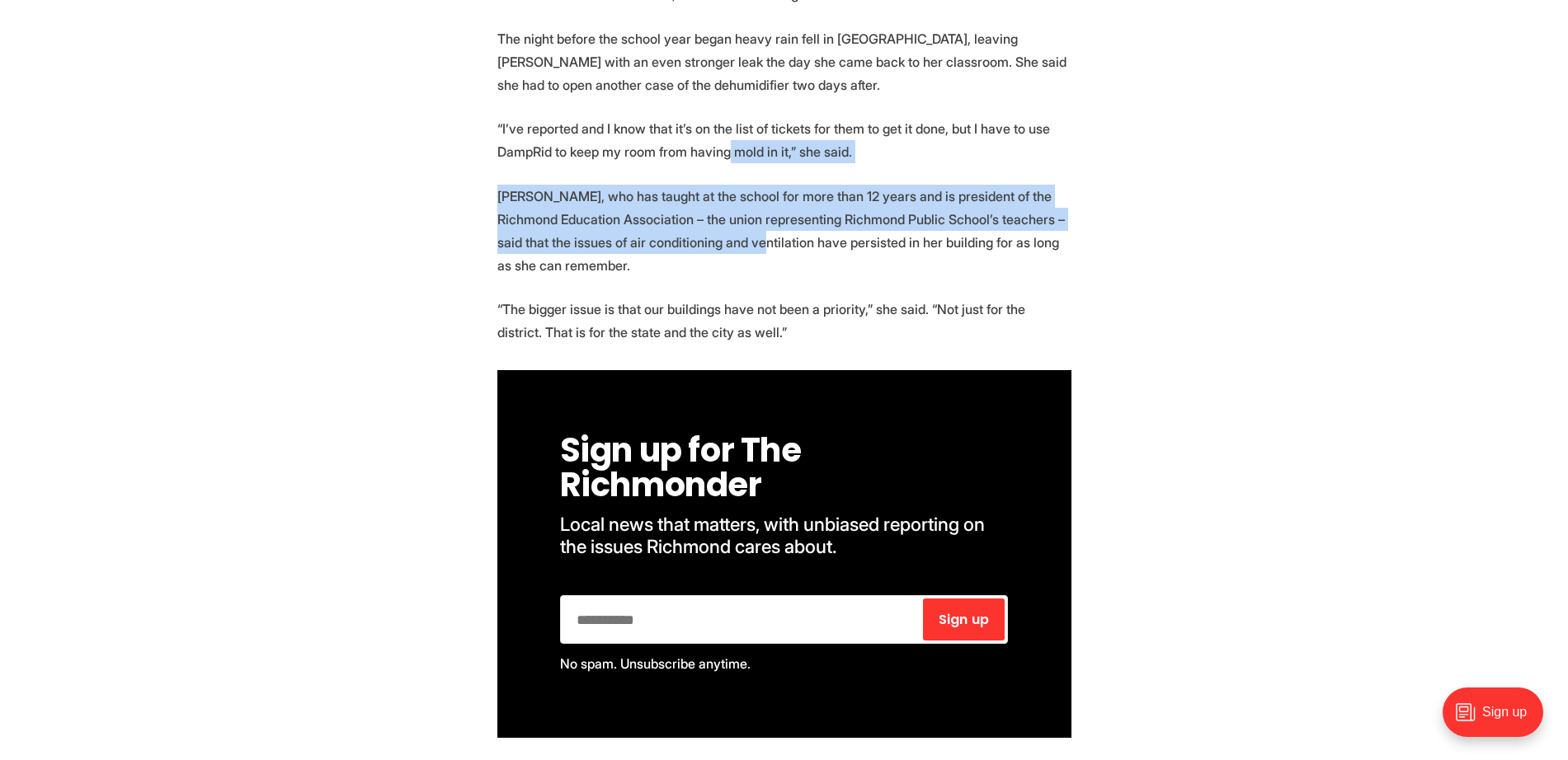
click at [503, 247] on p "[PERSON_NAME], who has taught at the school for more than 12 years and is presi…" at bounding box center [784, 231] width 574 height 92
drag, startPoint x: 613, startPoint y: 166, endPoint x: 621, endPoint y: 241, distance: 75.4
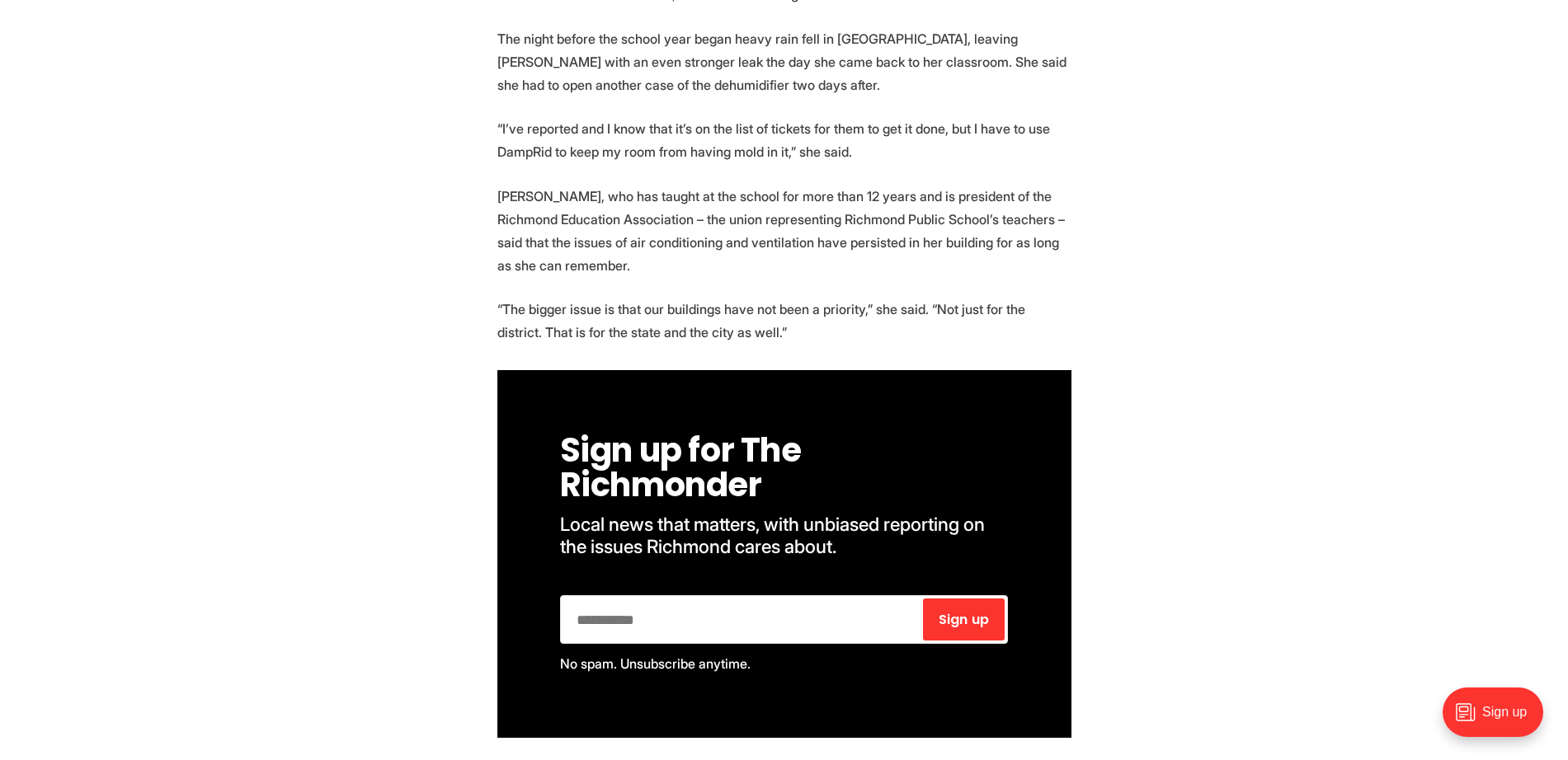
click at [503, 255] on p "[PERSON_NAME], who has taught at the school for more than 12 years and is presi…" at bounding box center [784, 231] width 574 height 92
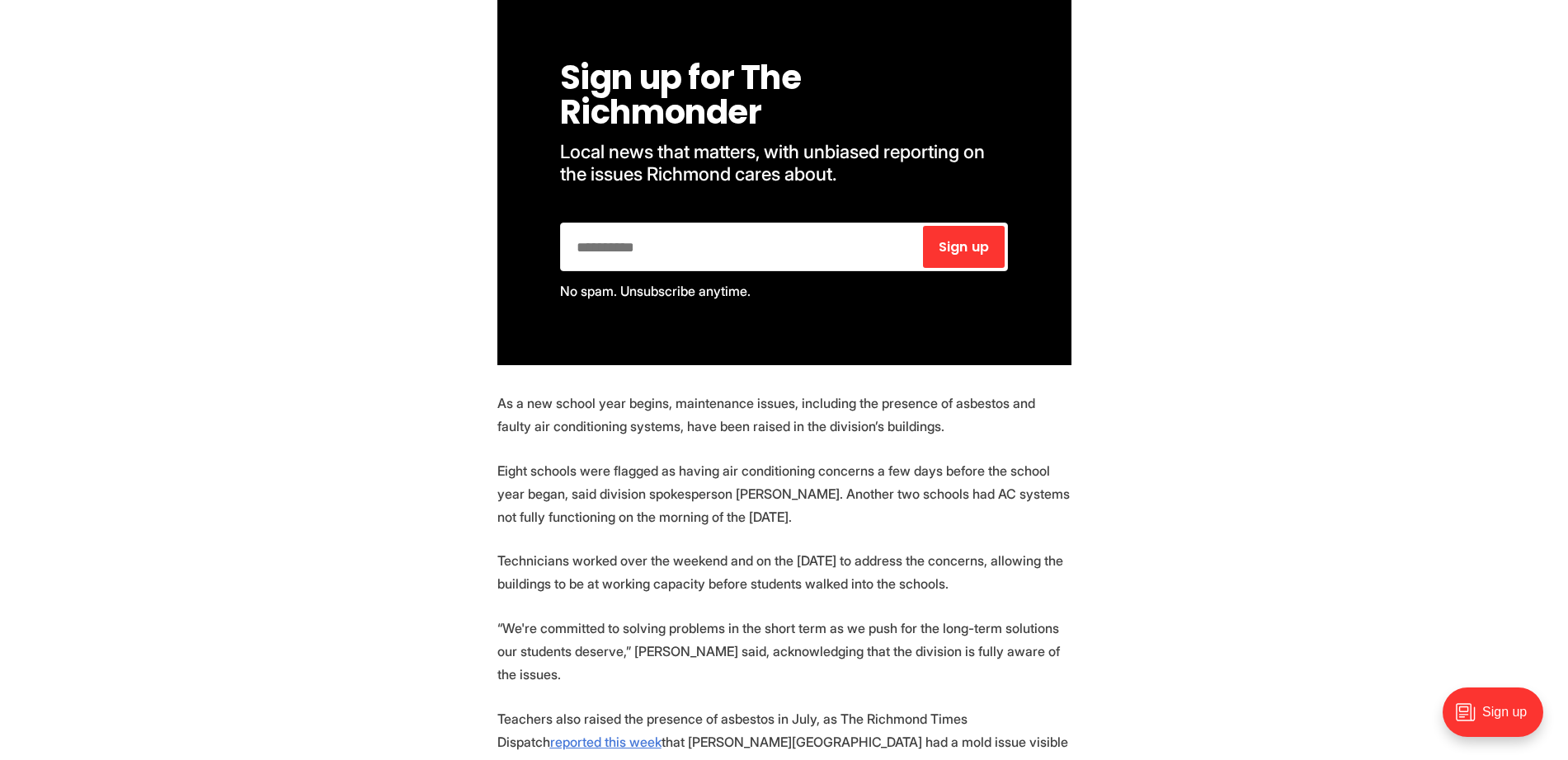
scroll to position [515, 0]
